Goal: Transaction & Acquisition: Purchase product/service

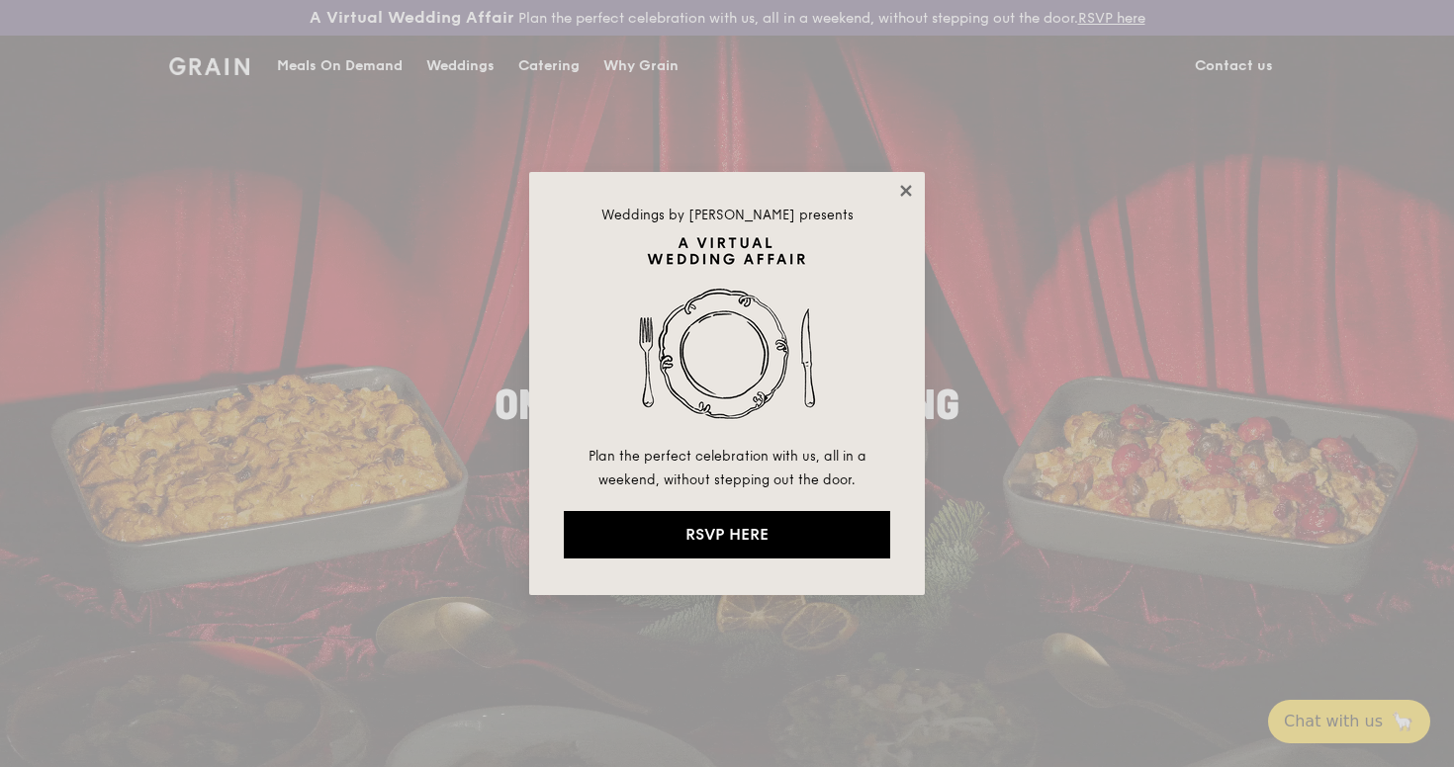
click at [911, 191] on icon at bounding box center [906, 191] width 18 height 18
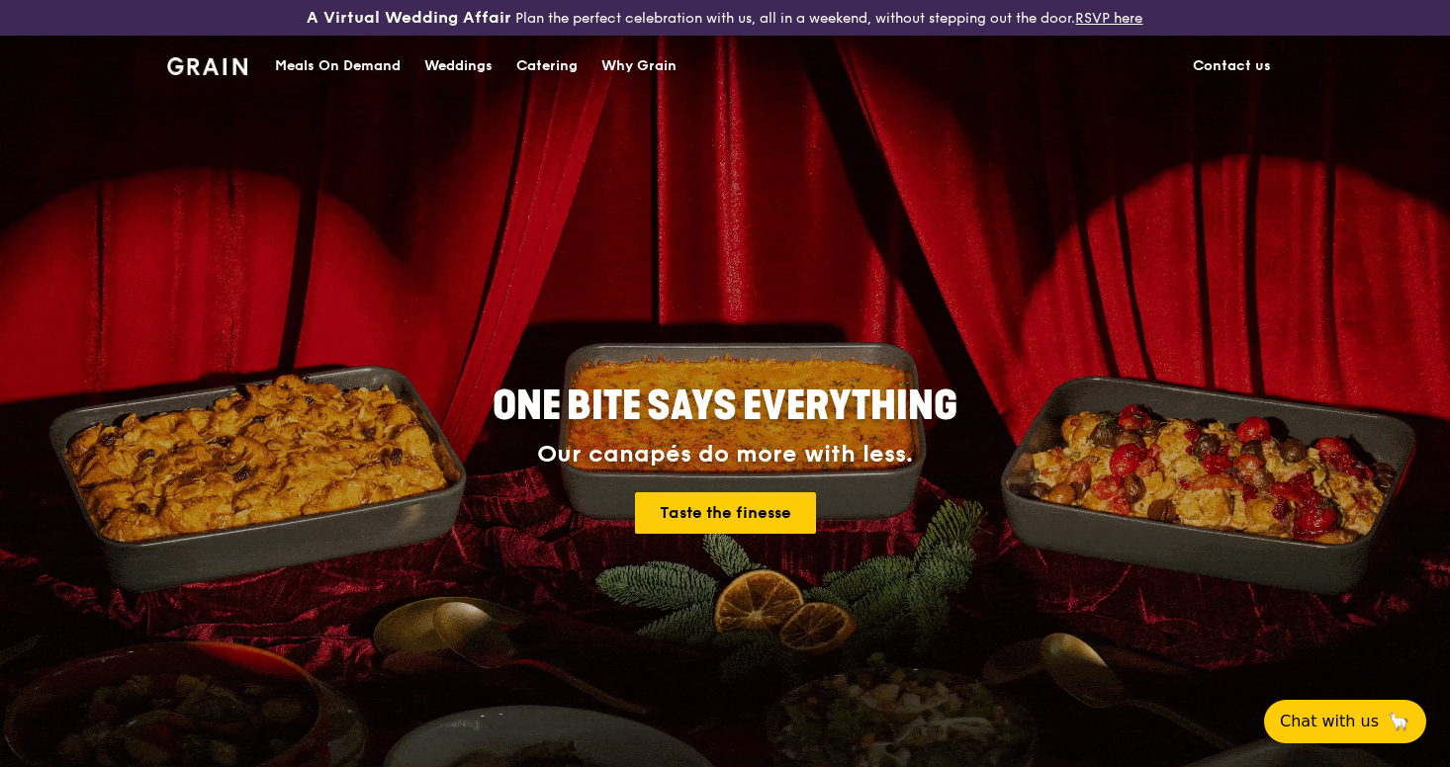
click at [211, 64] on img at bounding box center [207, 66] width 80 height 18
drag, startPoint x: 571, startPoint y: 19, endPoint x: 897, endPoint y: 29, distance: 326.5
click at [897, 29] on div "A Virtual Wedding Affair Plan the perfect celebration with us, all in a weekend…" at bounding box center [725, 18] width 1450 height 36
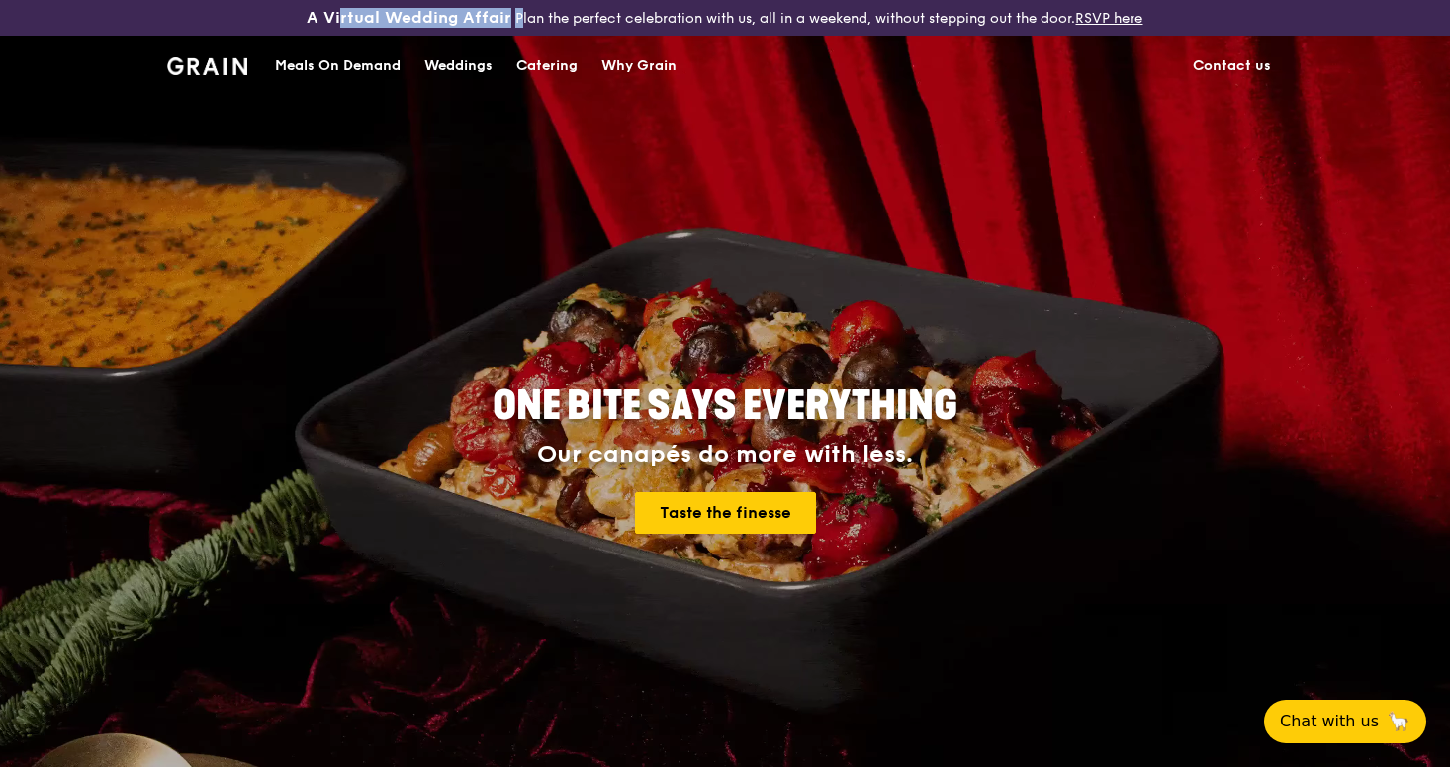
drag, startPoint x: 333, startPoint y: 24, endPoint x: 508, endPoint y: 20, distance: 175.1
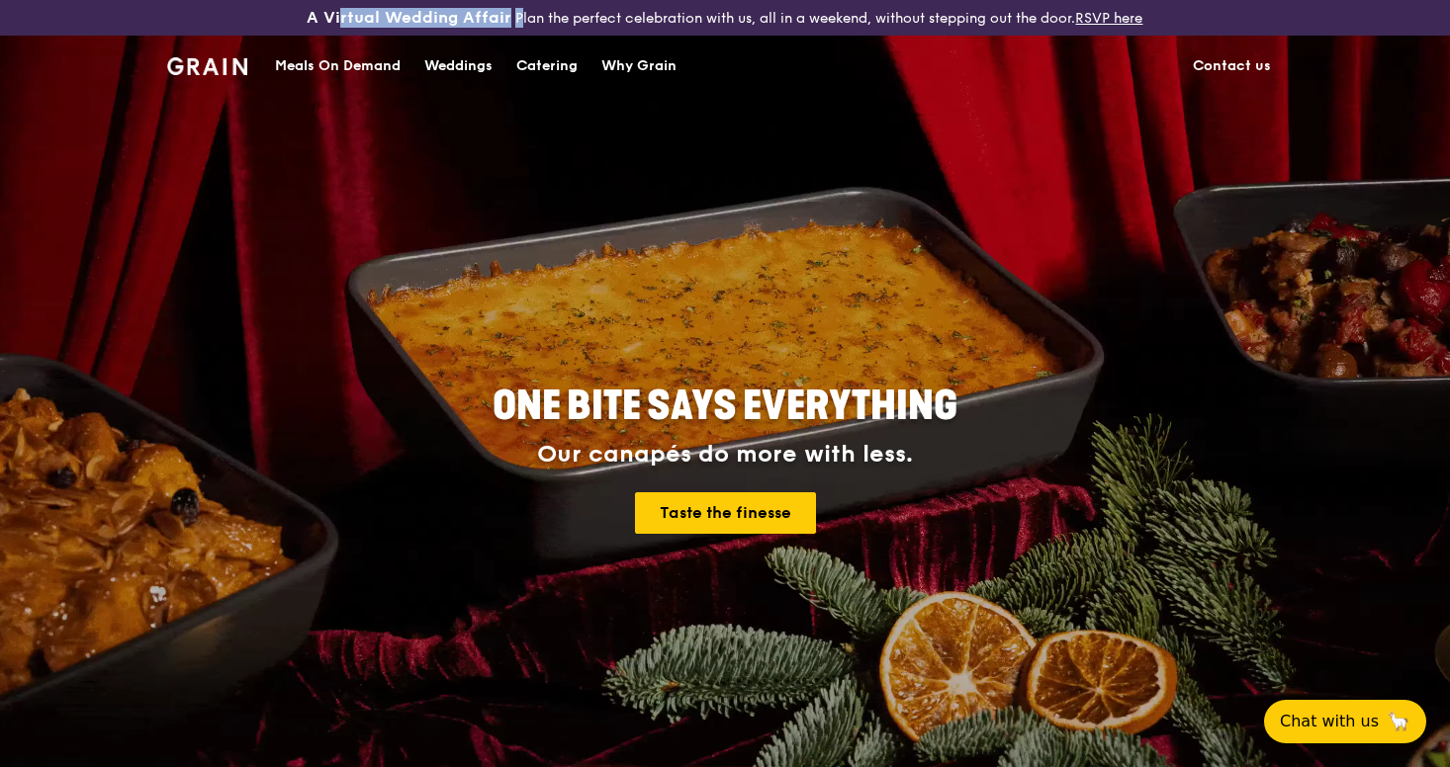
click at [508, 20] on div "A Virtual Wedding Affair Plan the perfect celebration with us, all in a weekend…" at bounding box center [724, 18] width 966 height 20
click at [537, 67] on div "Catering" at bounding box center [546, 66] width 61 height 59
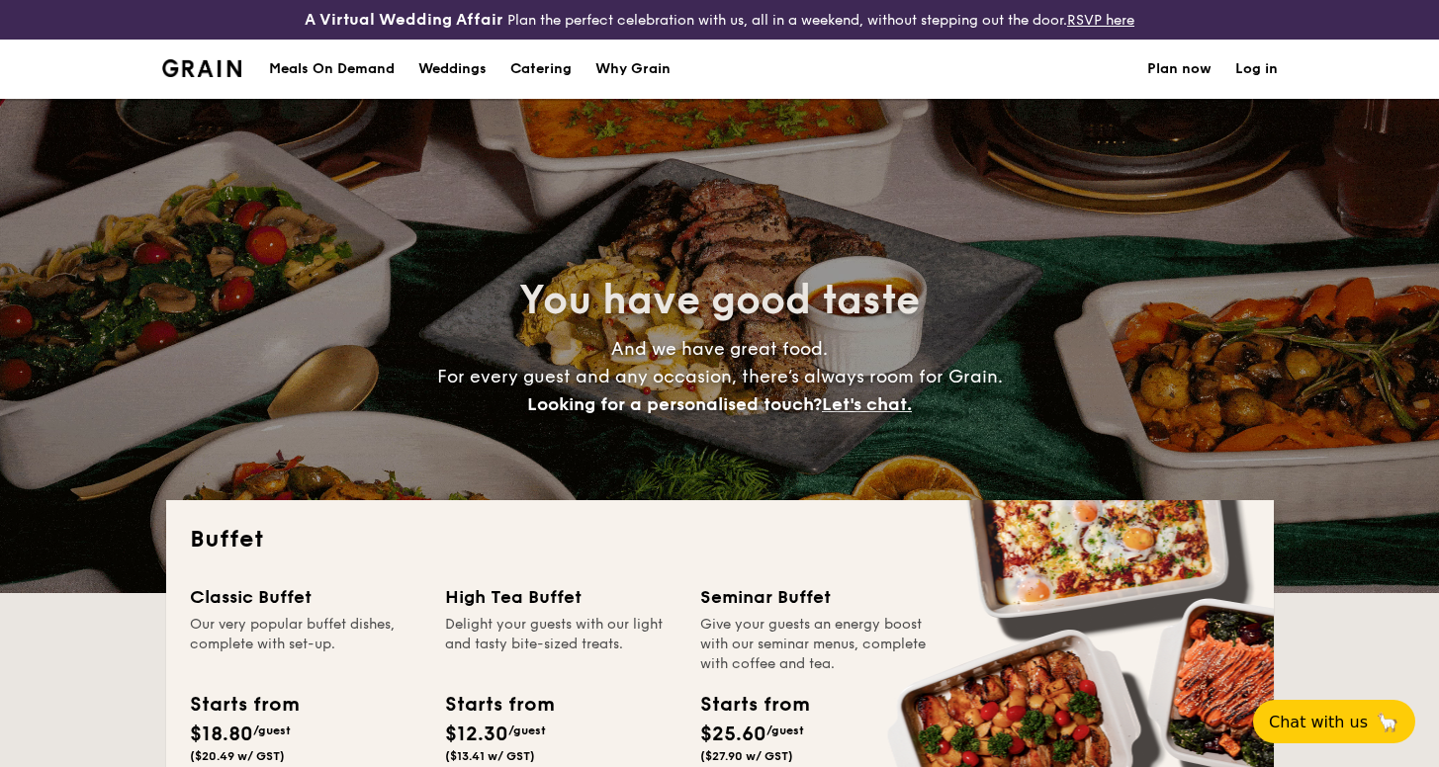
select select
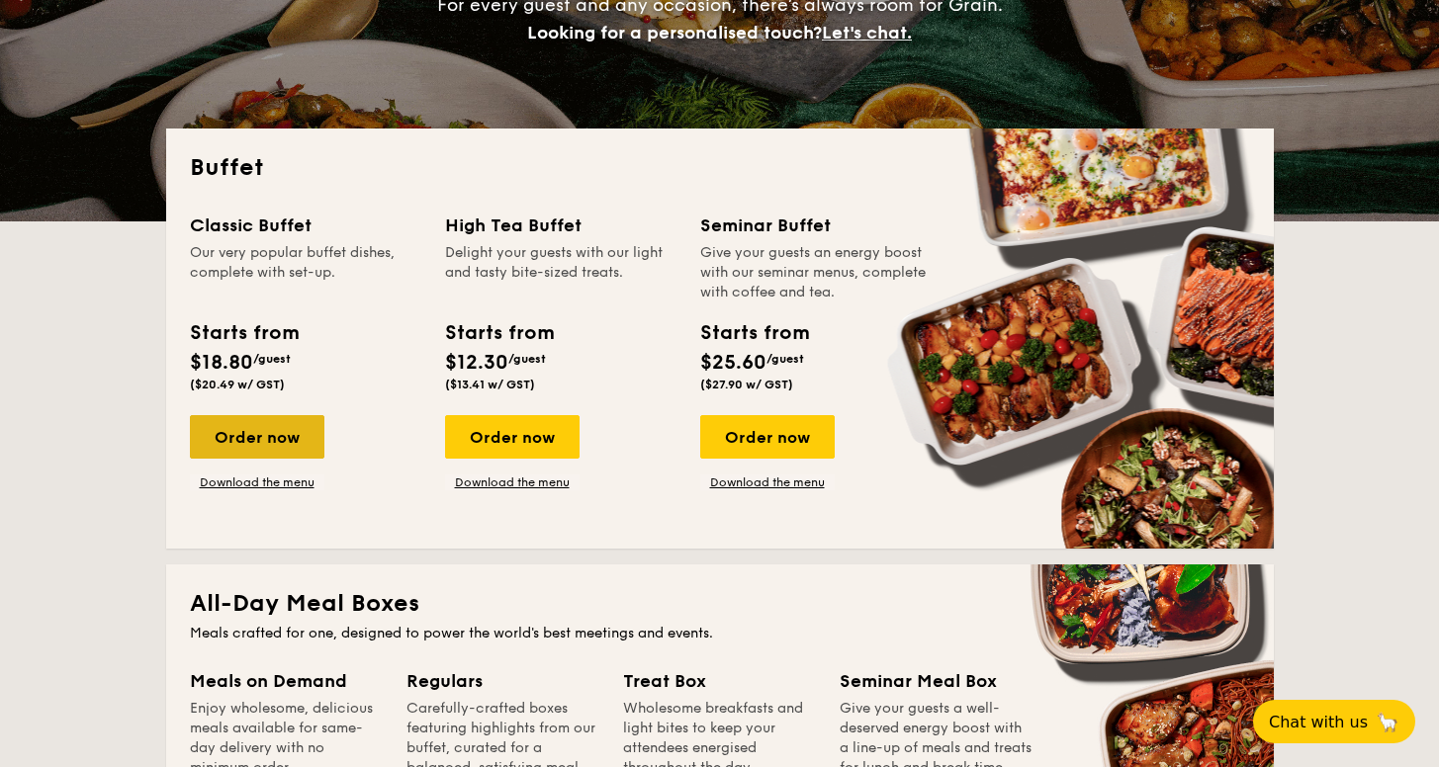
scroll to position [376, 0]
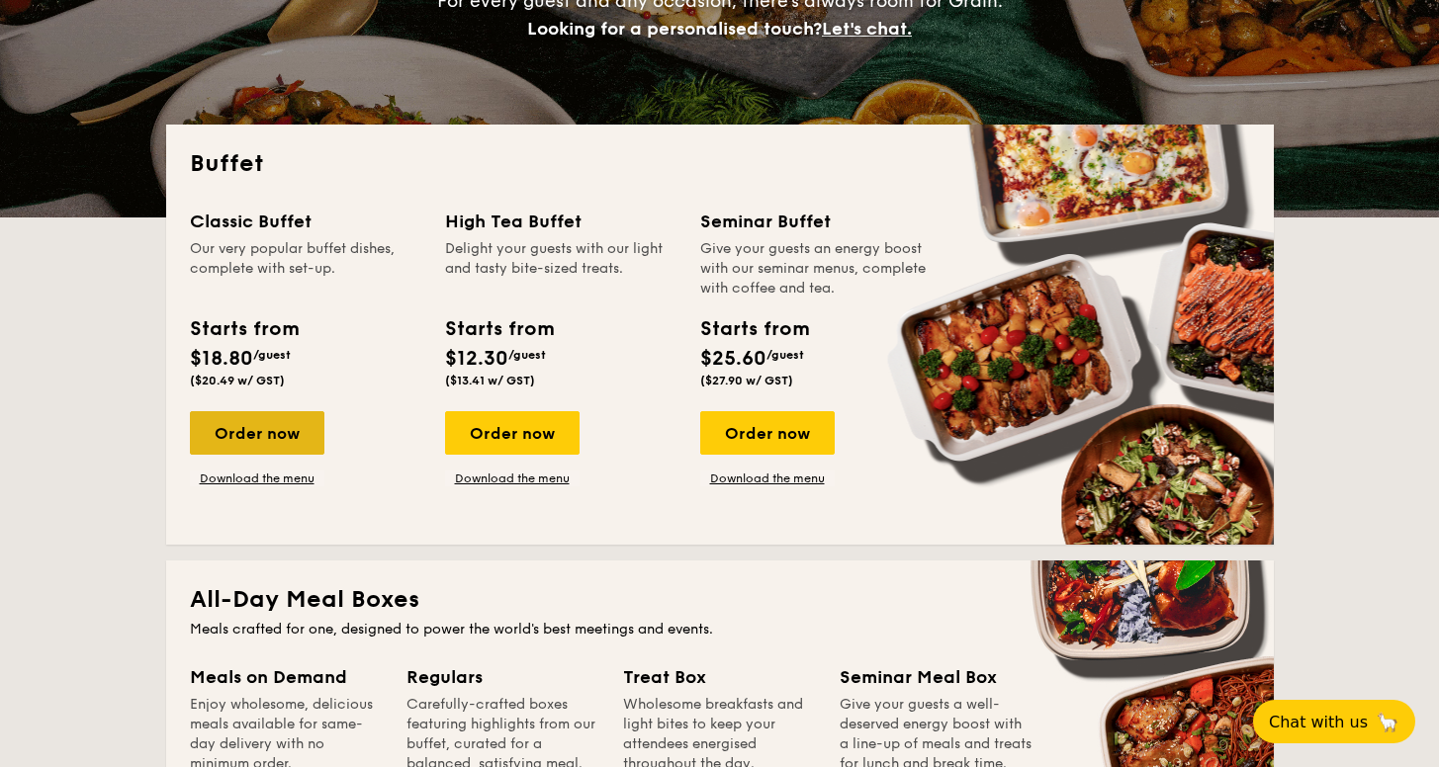
click at [270, 444] on div "Order now" at bounding box center [257, 433] width 134 height 44
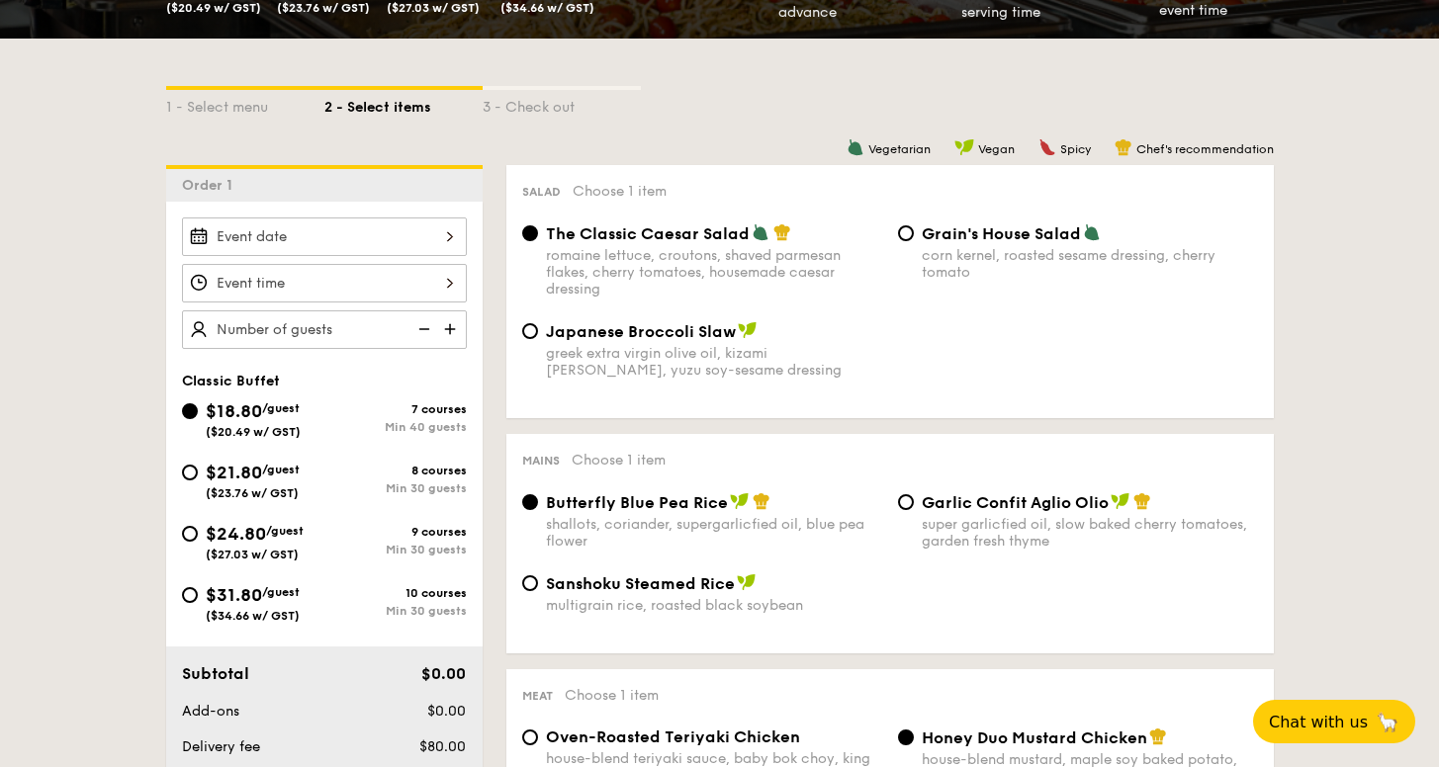
scroll to position [435, 0]
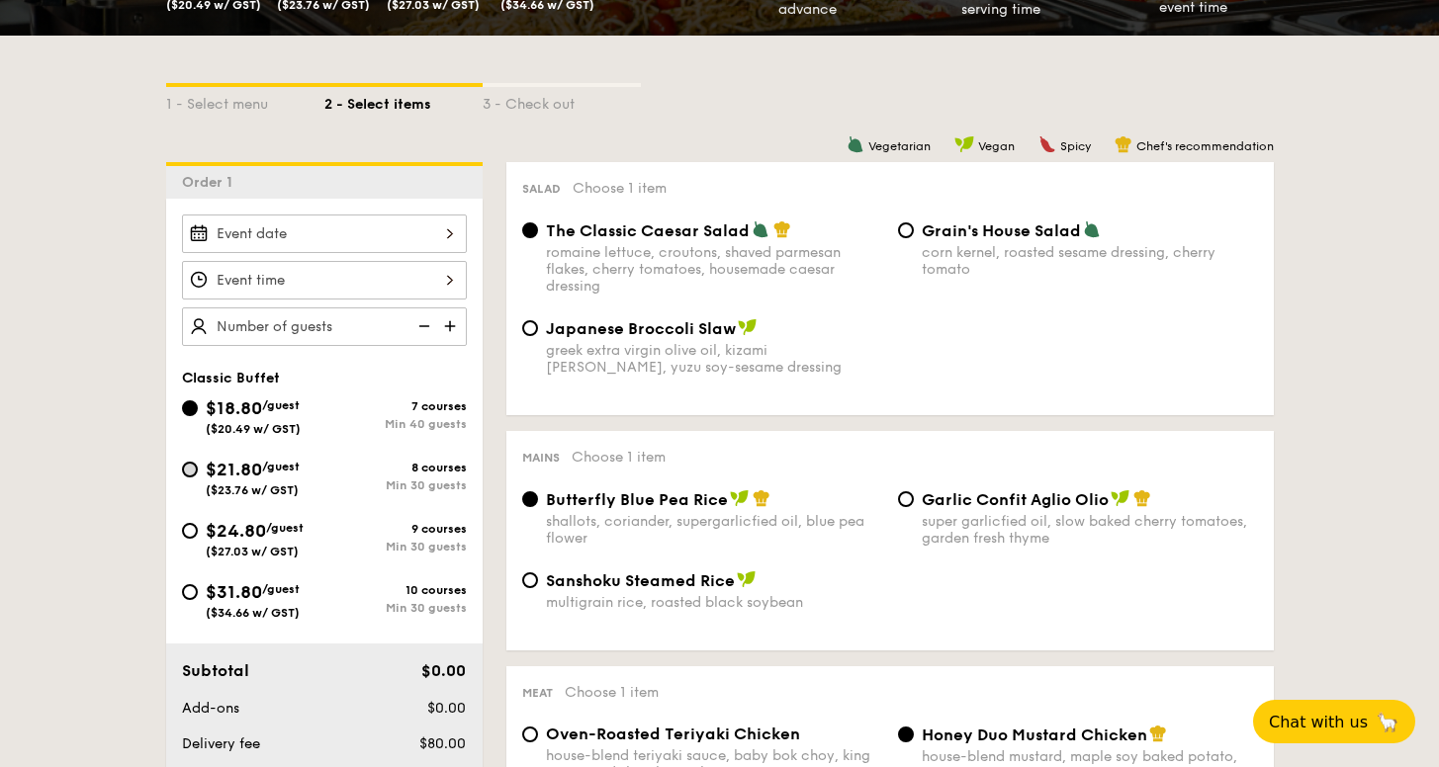
click at [190, 472] on input "$21.80 /guest ($23.76 w/ GST) 8 courses Min 30 guests" at bounding box center [190, 470] width 16 height 16
radio input "true"
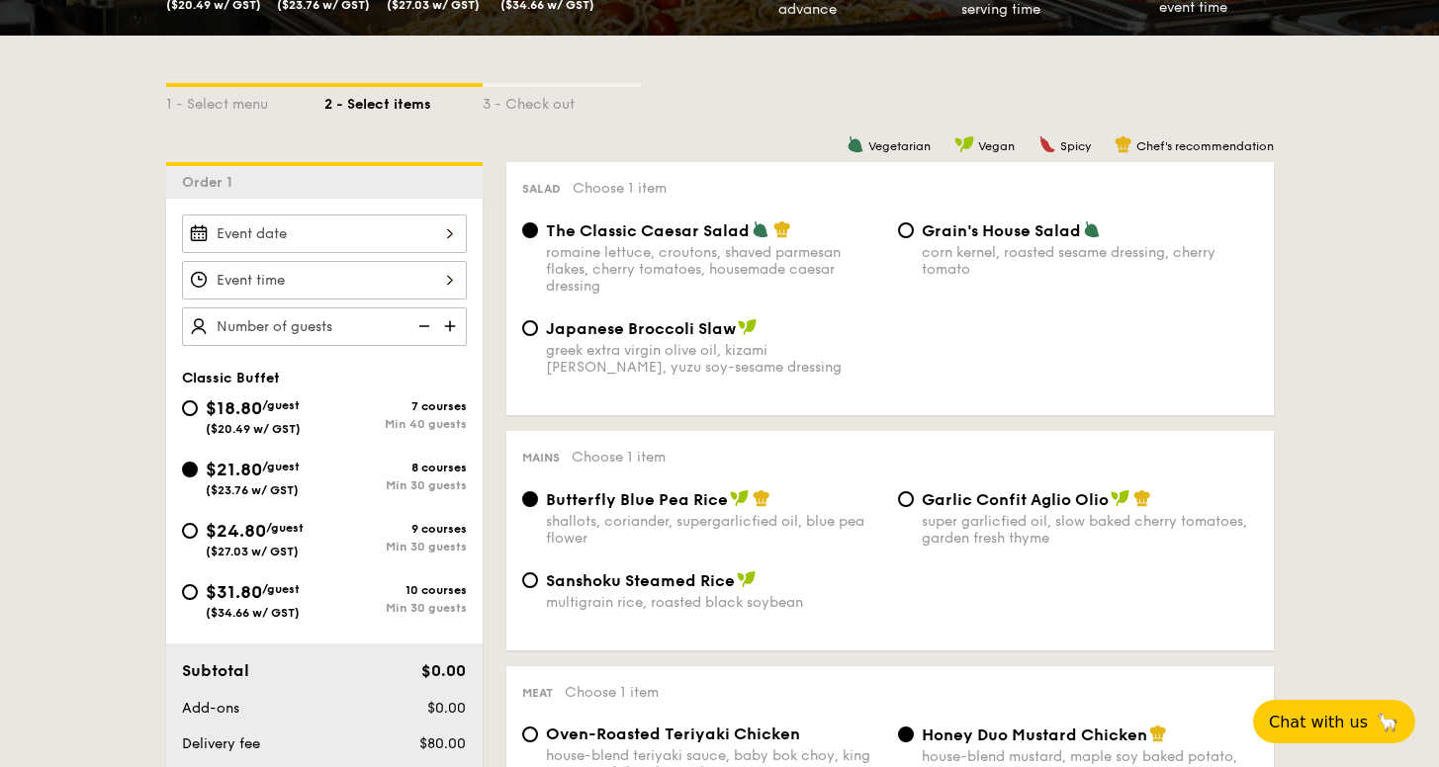
radio input "true"
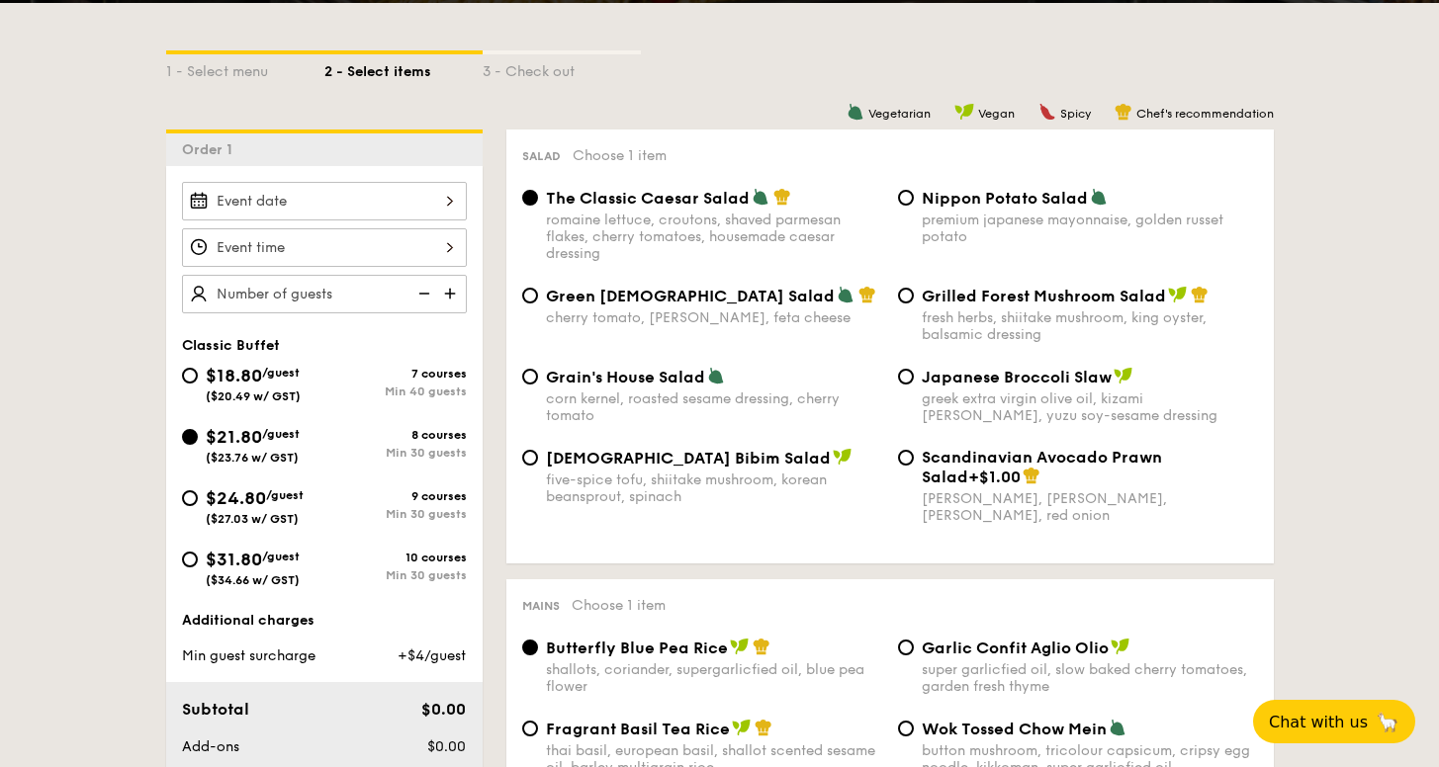
scroll to position [460, 0]
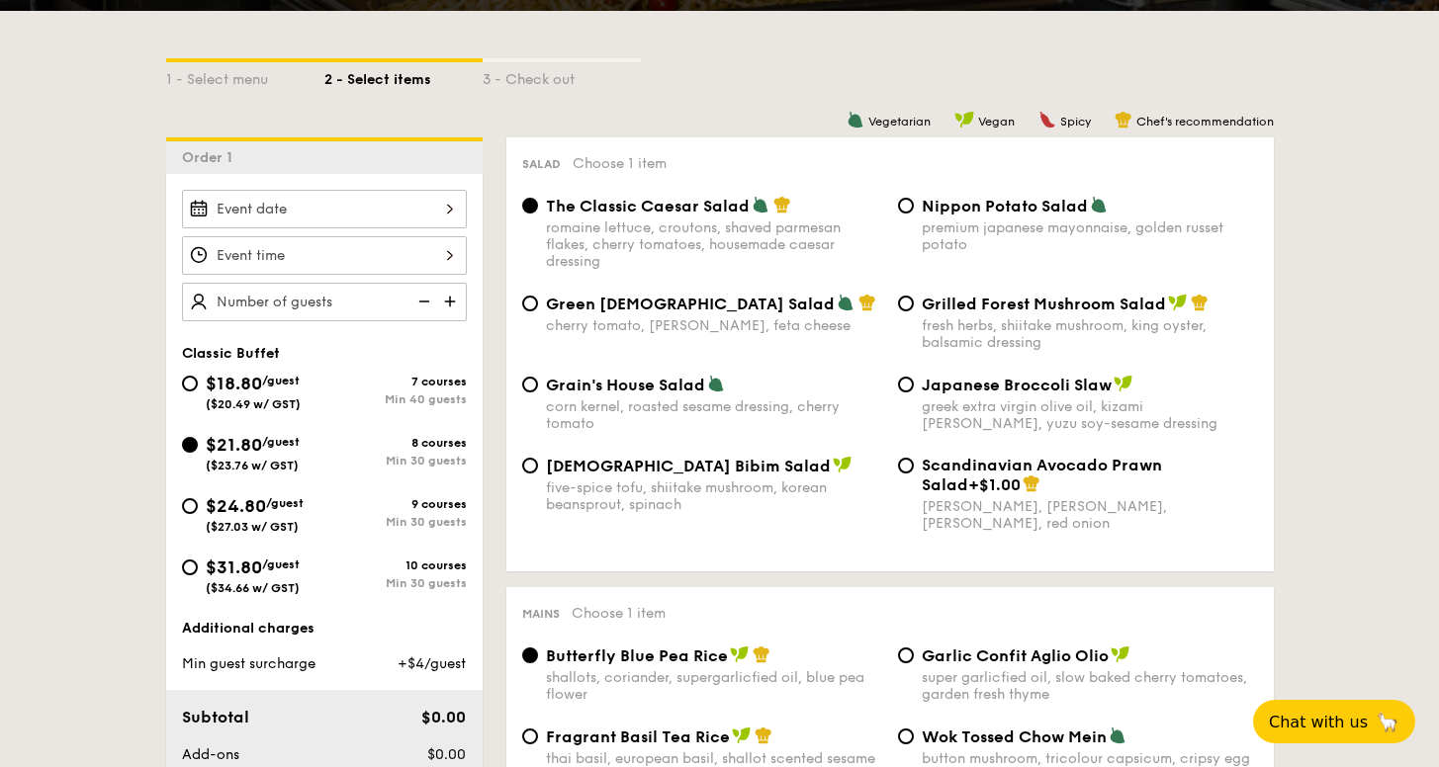
click at [709, 311] on span "Green [DEMOGRAPHIC_DATA] Salad" at bounding box center [690, 304] width 289 height 19
click at [538, 311] on input "Green Goddess Salad cherry tomato, [PERSON_NAME], feta cheese" at bounding box center [530, 304] width 16 height 16
radio input "true"
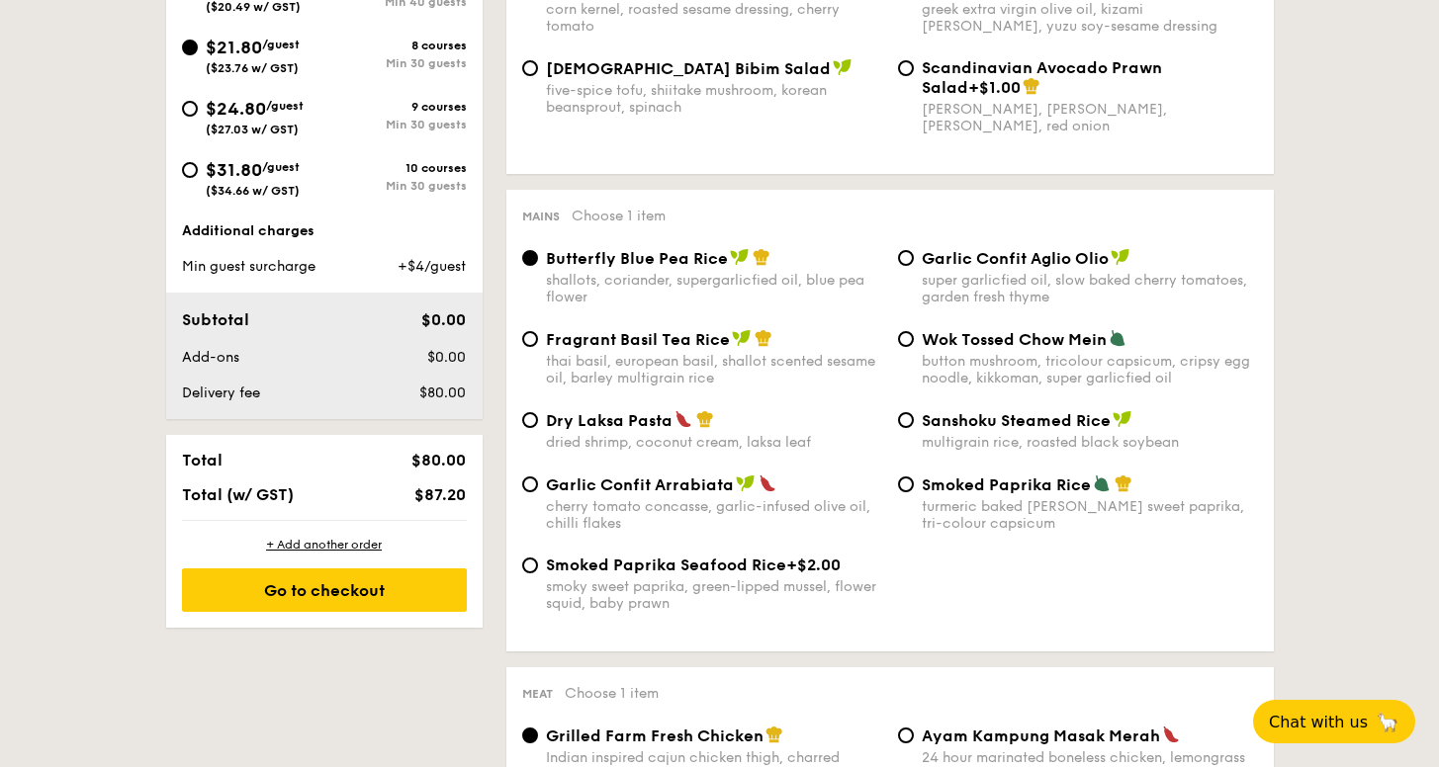
scroll to position [898, 0]
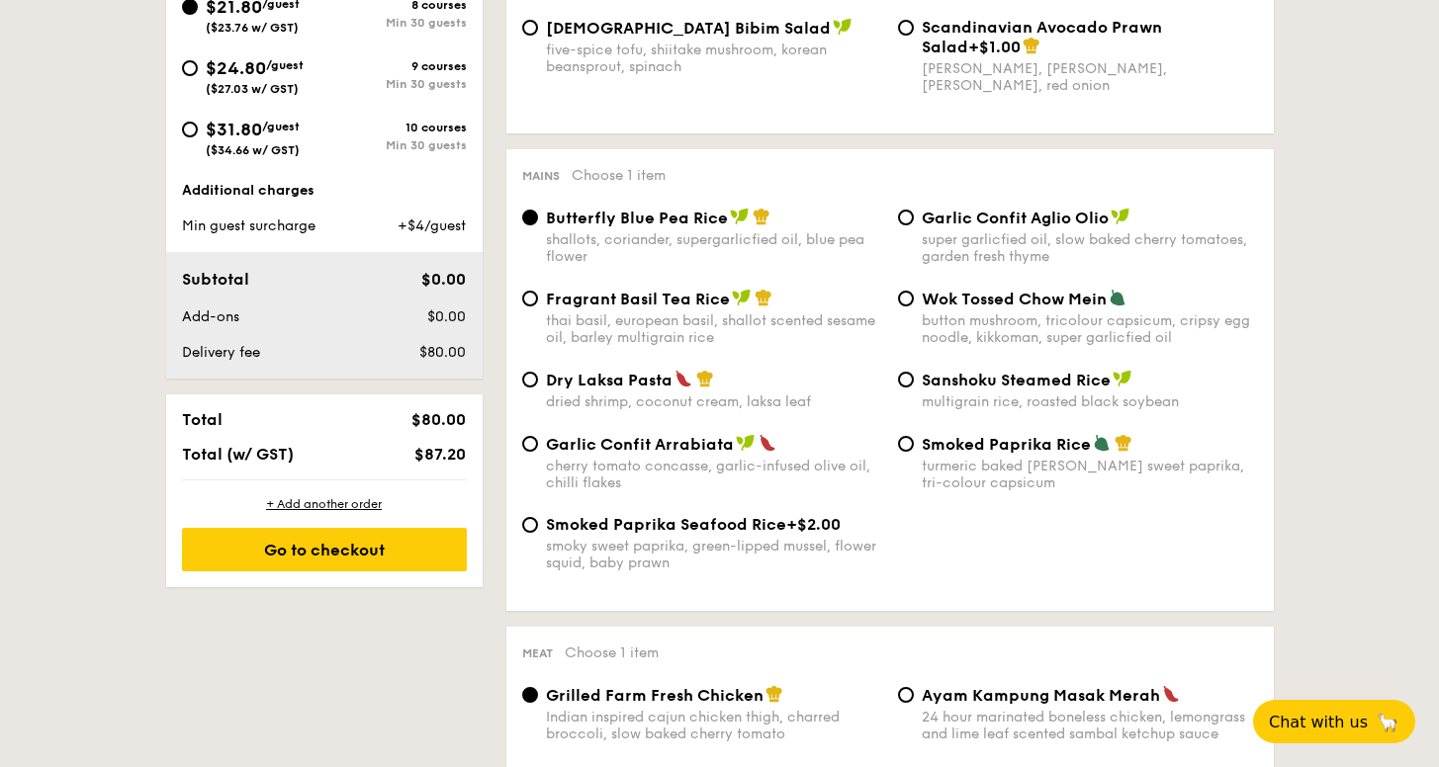
click at [957, 450] on span "Smoked Paprika Rice" at bounding box center [1006, 444] width 169 height 19
click at [914, 450] on input "Smoked Paprika Rice turmeric baked [PERSON_NAME] sweet paprika, tri-colour caps…" at bounding box center [906, 444] width 16 height 16
radio input "true"
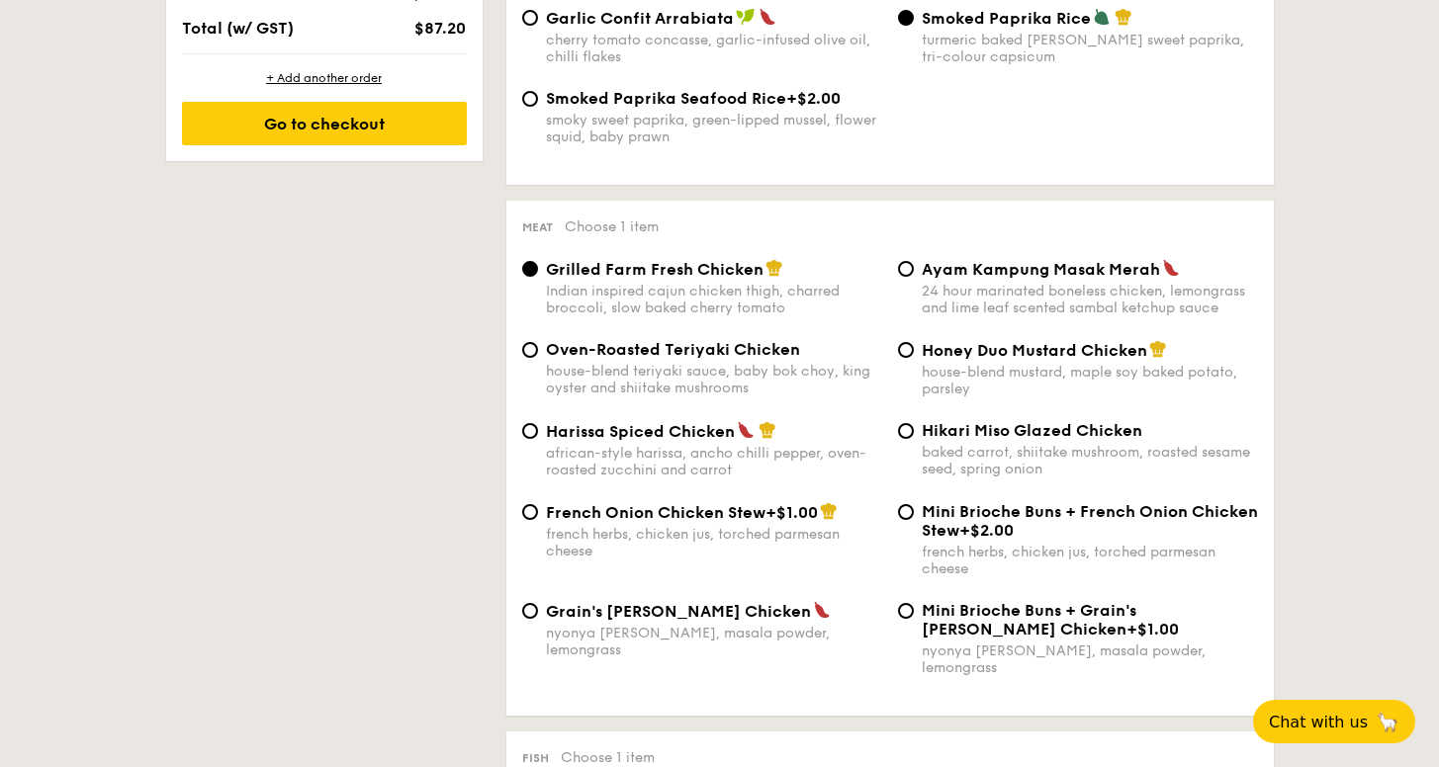
scroll to position [1329, 0]
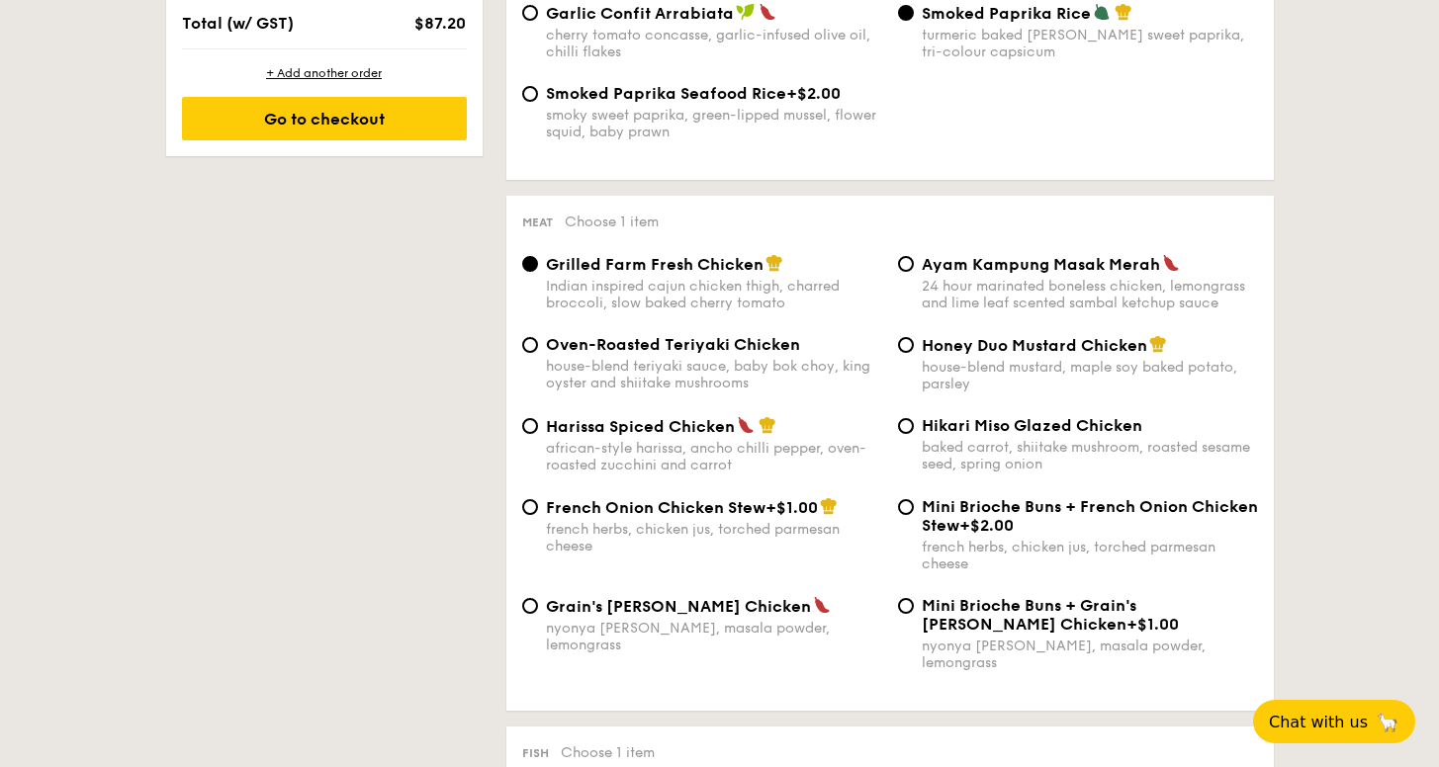
click at [957, 450] on div "baked carrot, shiitake mushroom, roasted sesame seed, spring onion" at bounding box center [1090, 456] width 336 height 34
click at [914, 434] on input "Hikari Miso Glazed Chicken baked carrot, shiitake mushroom, roasted sesame seed…" at bounding box center [906, 426] width 16 height 16
radio input "true"
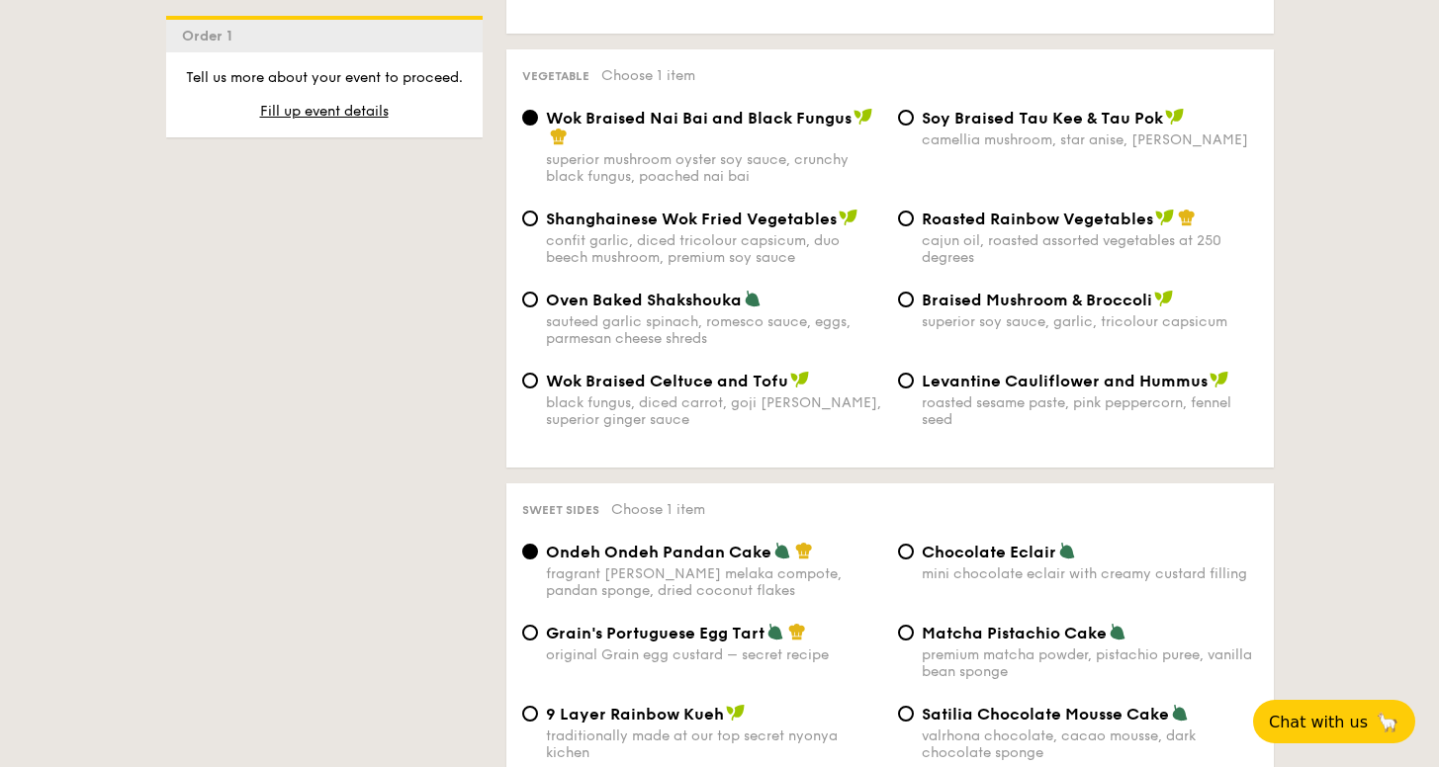
scroll to position [2557, 0]
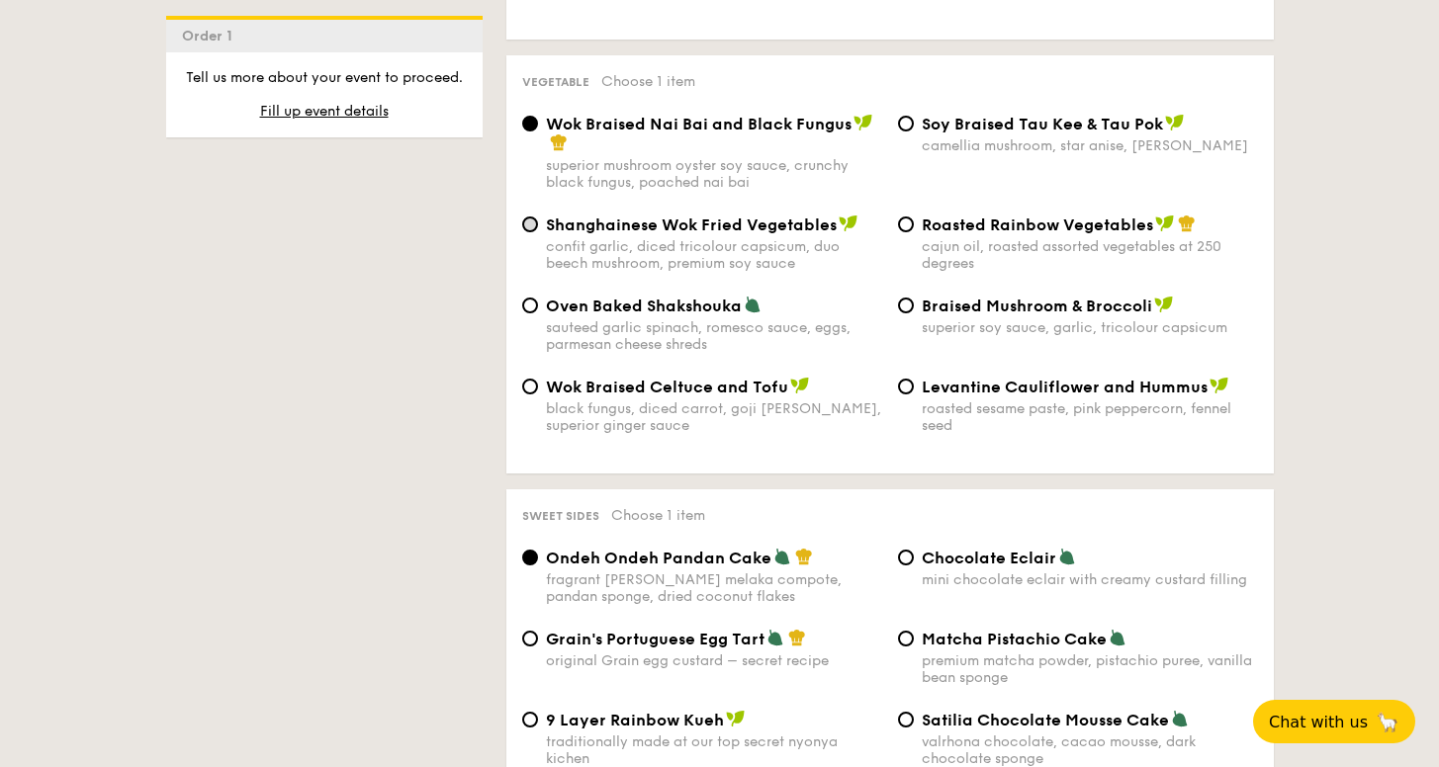
click at [532, 217] on input "Shanghainese Wok Fried Vegetables confit garlic, diced tricolour capsicum, duo …" at bounding box center [530, 225] width 16 height 16
radio input "true"
click at [534, 298] on input "Oven Baked Shakshouka sauteed garlic spinach, romesco sauce, eggs, parmesan che…" at bounding box center [530, 306] width 16 height 16
radio input "true"
click at [519, 215] on div "Shanghainese Wok Fried Vegetables confit garlic, diced tricolour capsicum, duo …" at bounding box center [702, 243] width 376 height 57
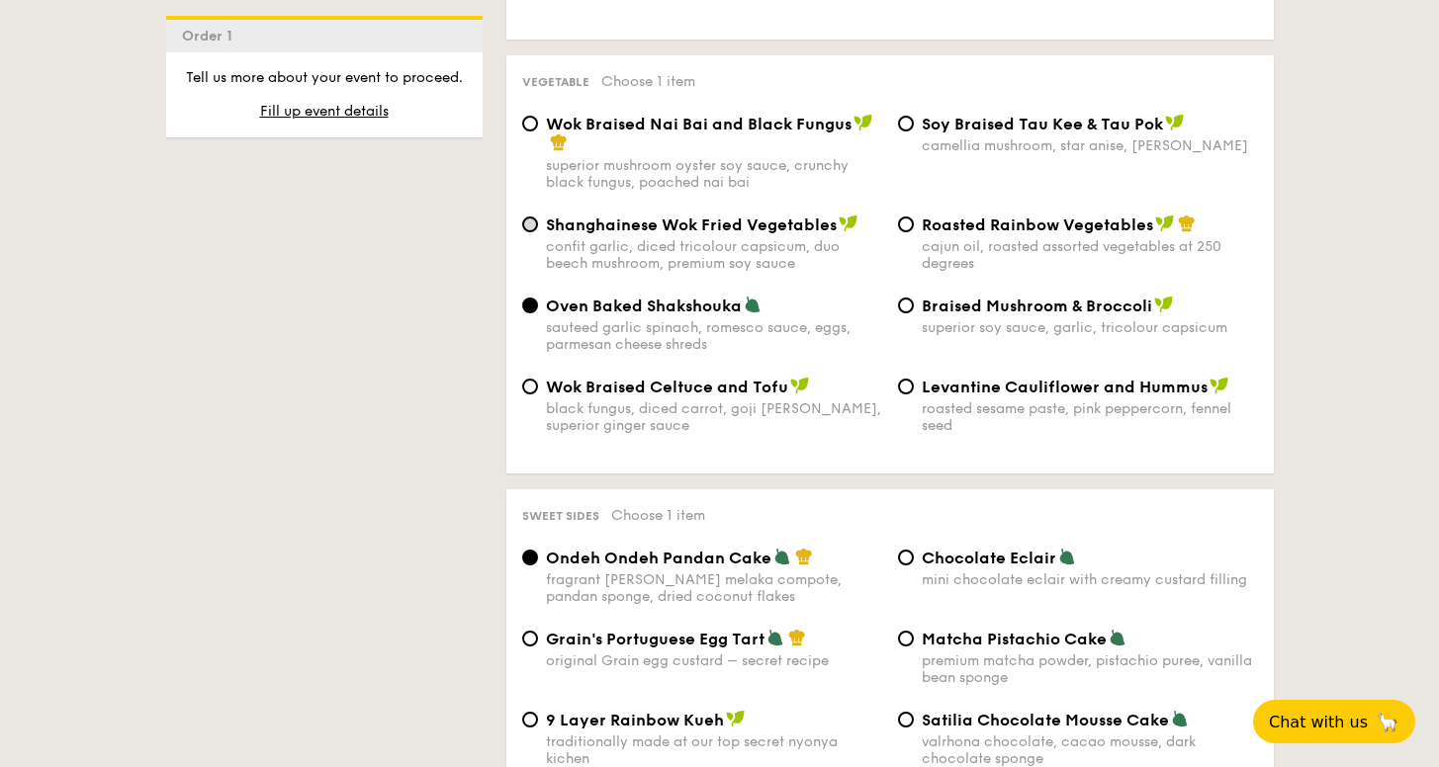
click at [526, 217] on input "Shanghainese Wok Fried Vegetables confit garlic, diced tricolour capsicum, duo …" at bounding box center [530, 225] width 16 height 16
radio input "true"
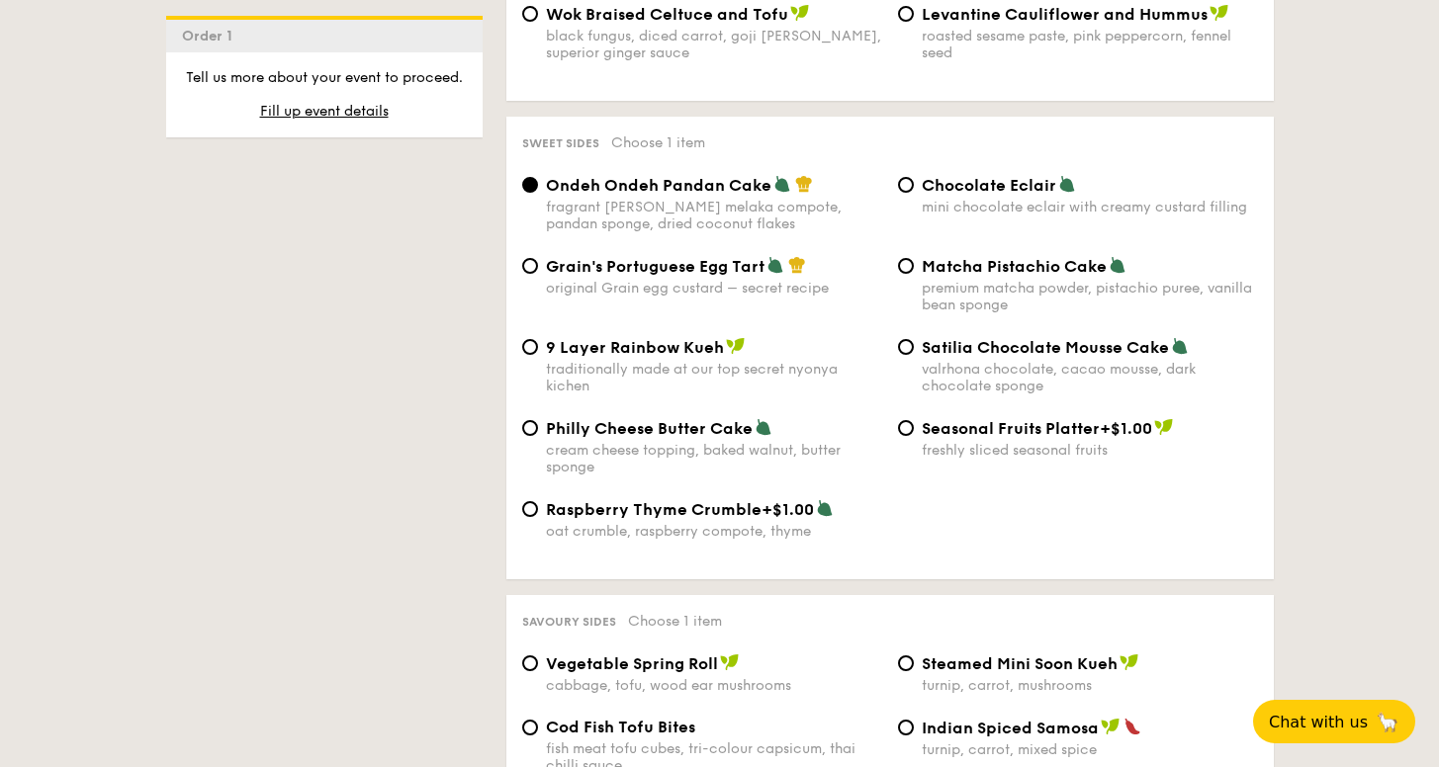
scroll to position [2934, 0]
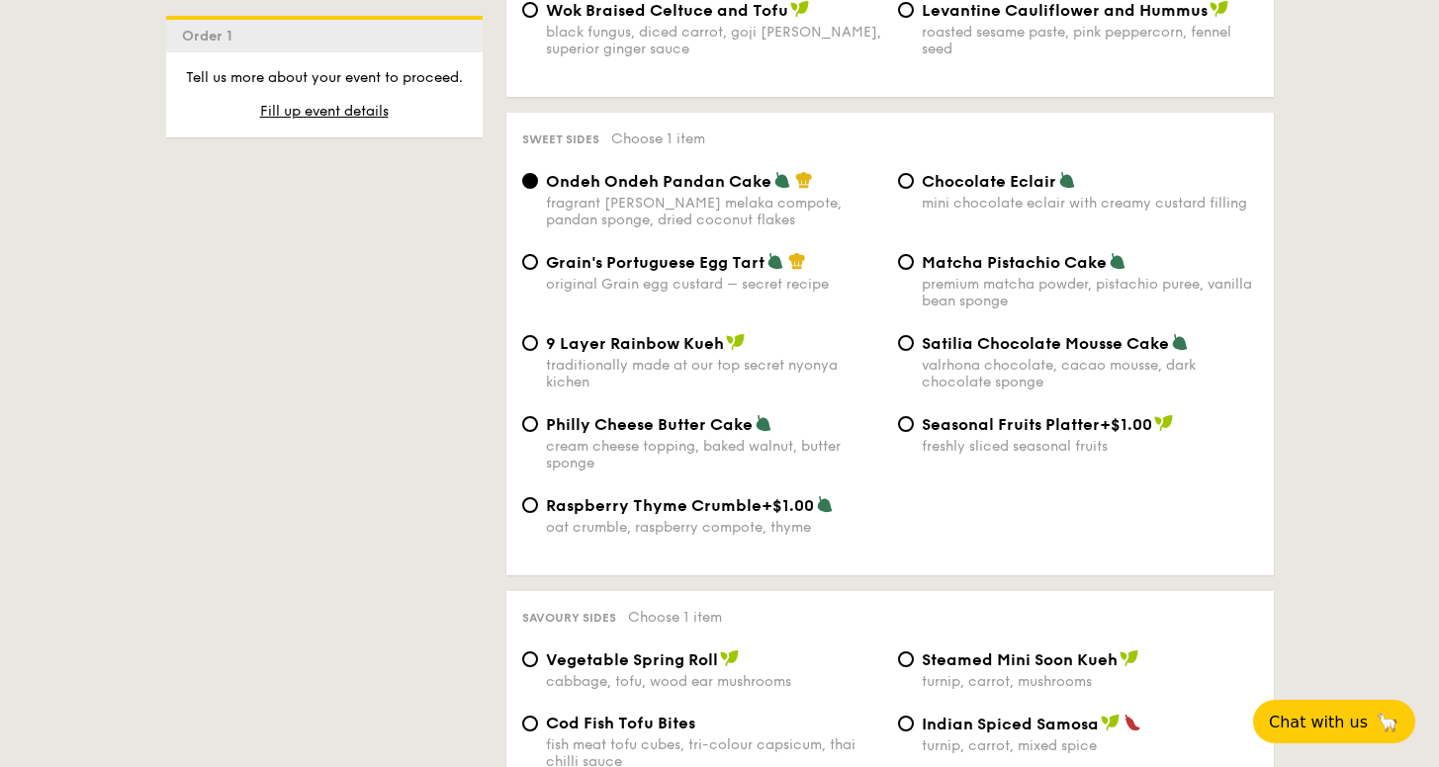
click at [936, 253] on span "Matcha Pistachio Cake" at bounding box center [1014, 262] width 185 height 19
click at [914, 254] on input "Matcha Pistachio Cake premium matcha powder, pistachio puree, vanilla bean spon…" at bounding box center [906, 262] width 16 height 16
radio input "true"
click at [788, 252] on div "Grain's Portuguese Egg Tart original Grain egg custard – secret recipe" at bounding box center [714, 272] width 336 height 41
click at [538, 254] on input "Grain's Portuguese Egg Tart original Grain egg custard – secret recipe" at bounding box center [530, 262] width 16 height 16
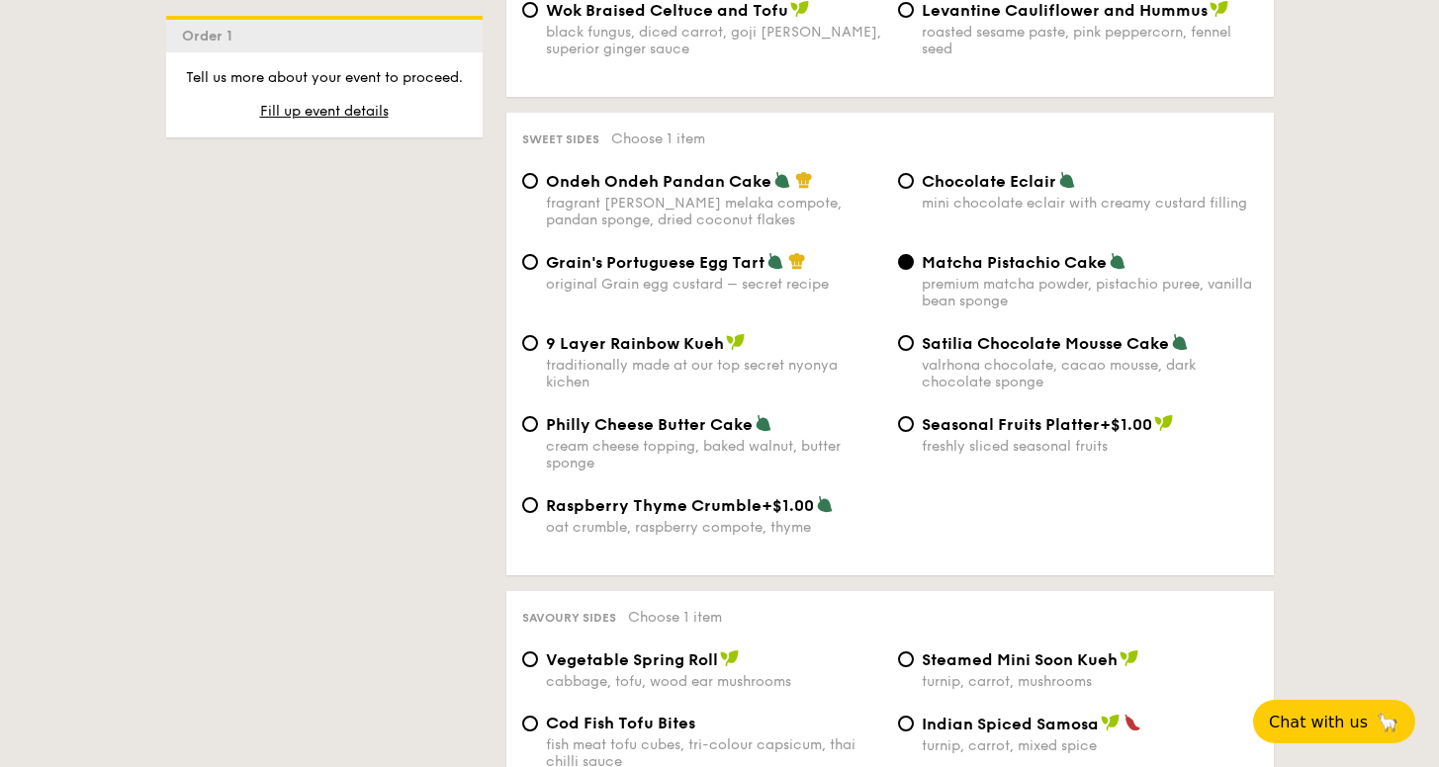
radio input "true"
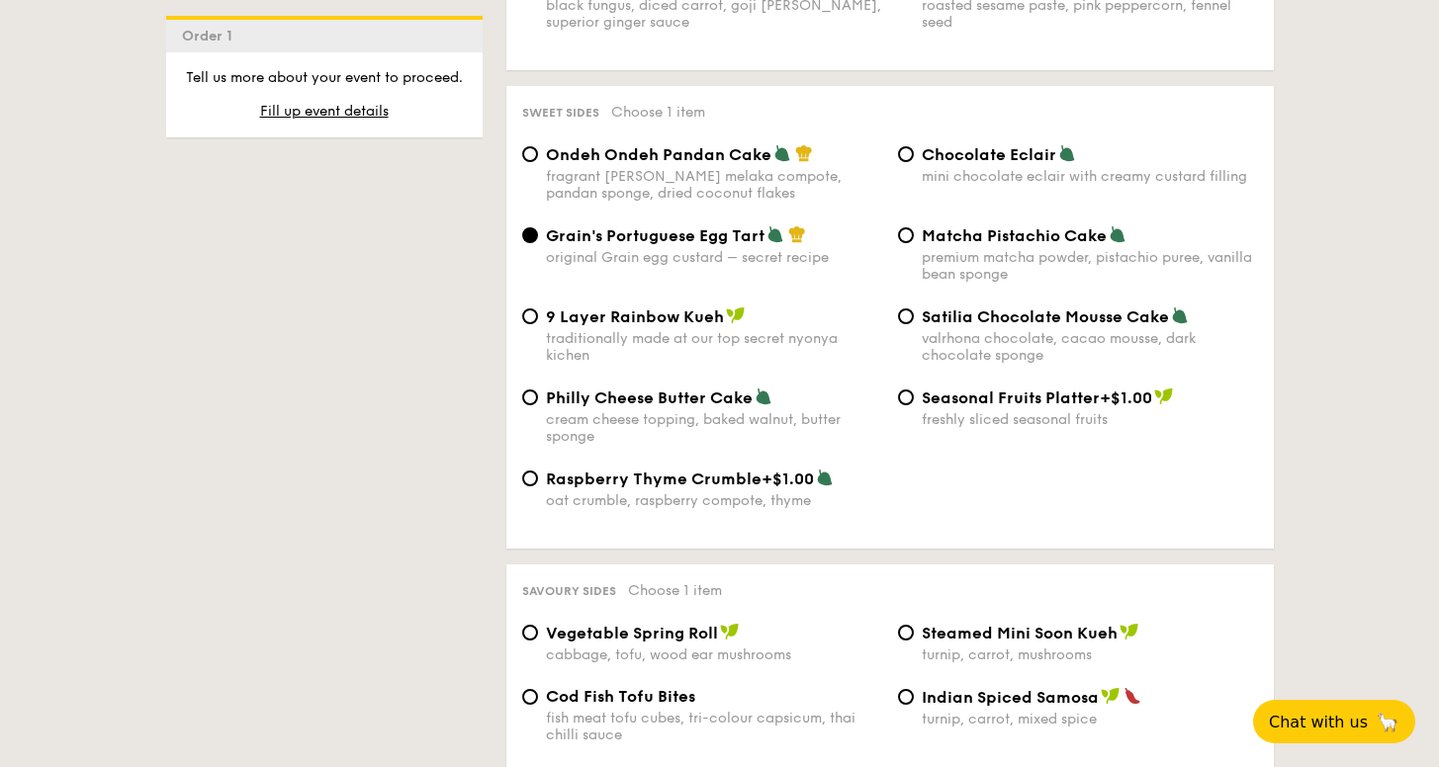
scroll to position [2962, 0]
click at [688, 144] on span "Ondeh Ondeh Pandan Cake" at bounding box center [658, 153] width 225 height 19
click at [538, 145] on input "Ondeh Ondeh Pandan Cake fragrant [PERSON_NAME] melaka compote, pandan sponge, d…" at bounding box center [530, 153] width 16 height 16
radio input "true"
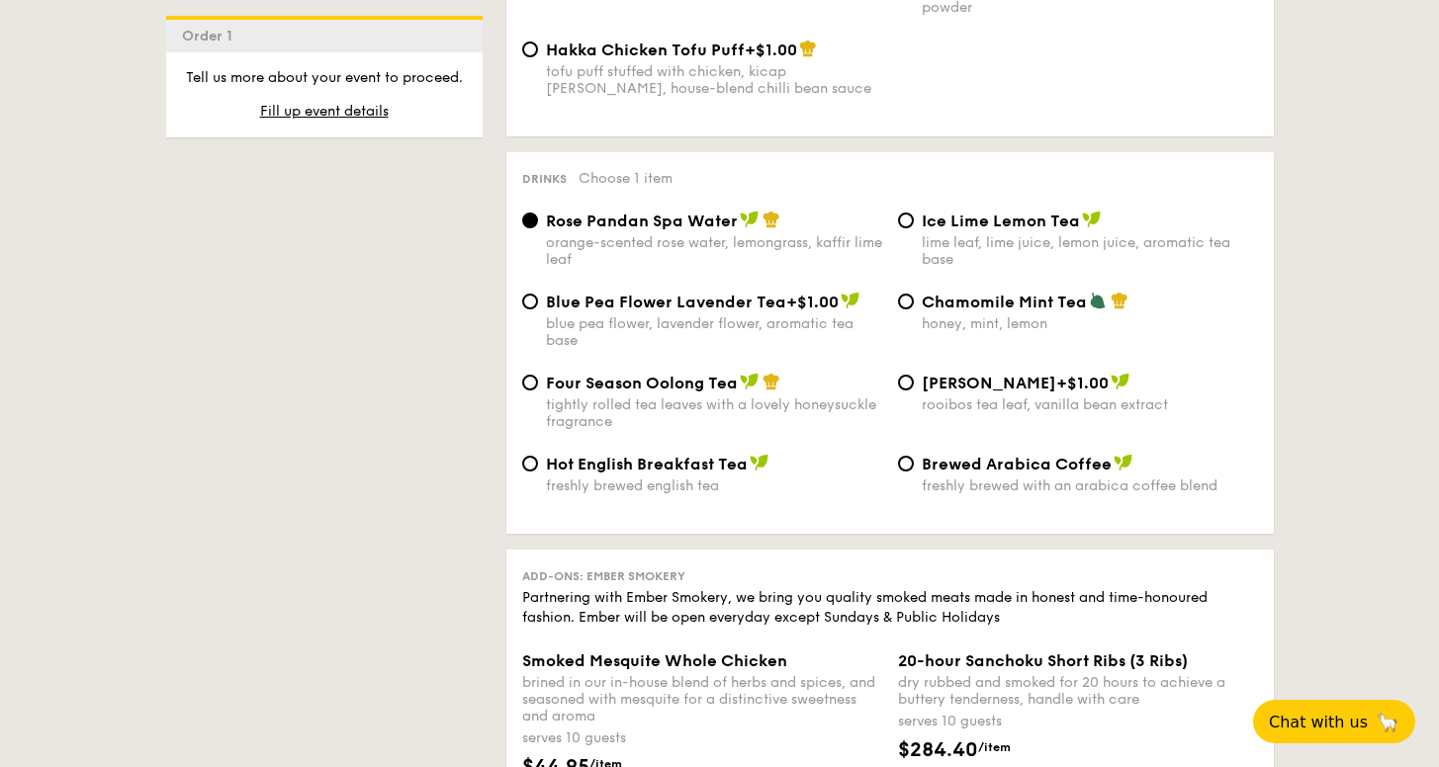
scroll to position [3771, 0]
